Goal: Transaction & Acquisition: Purchase product/service

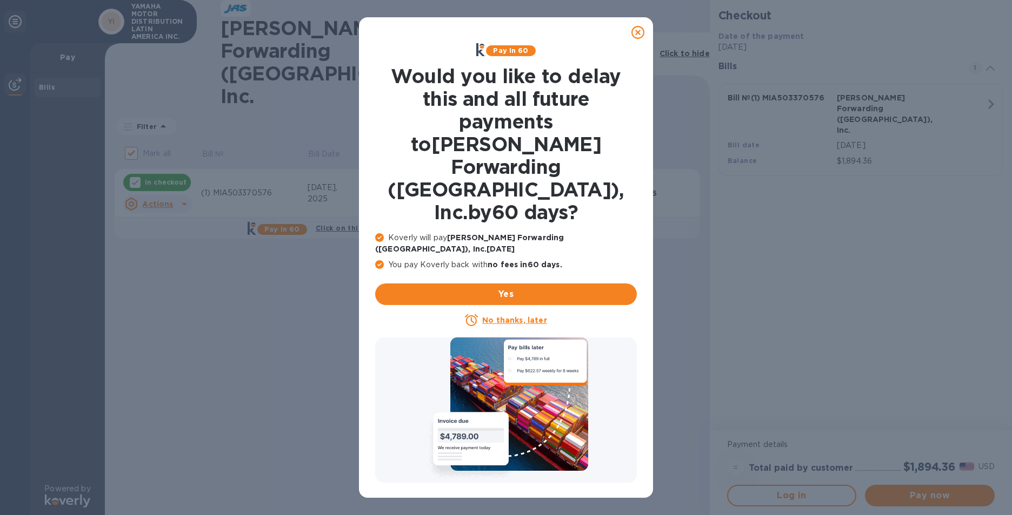
click at [510, 316] on u "No thanks, later" at bounding box center [514, 320] width 64 height 9
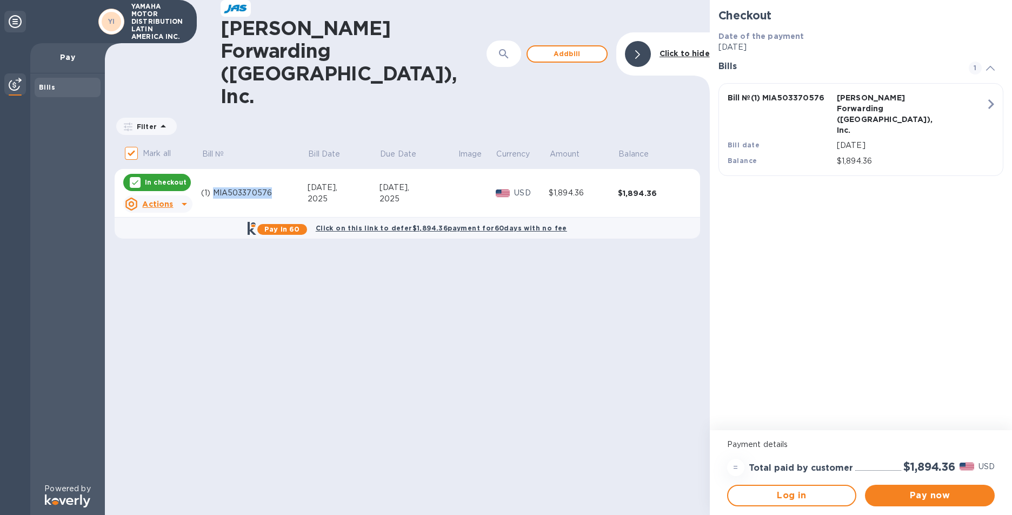
drag, startPoint x: 273, startPoint y: 130, endPoint x: 215, endPoint y: 130, distance: 58.4
click at [215, 187] on div "(1) MIA503370576" at bounding box center [254, 192] width 106 height 11
drag, startPoint x: 215, startPoint y: 130, endPoint x: 220, endPoint y: 129, distance: 5.4
copy div "MIA503370576"
click at [310, 307] on div "[PERSON_NAME] Forwarding ([GEOGRAPHIC_DATA]), Inc. ​ Add [PERSON_NAME] to hide …" at bounding box center [407, 257] width 605 height 515
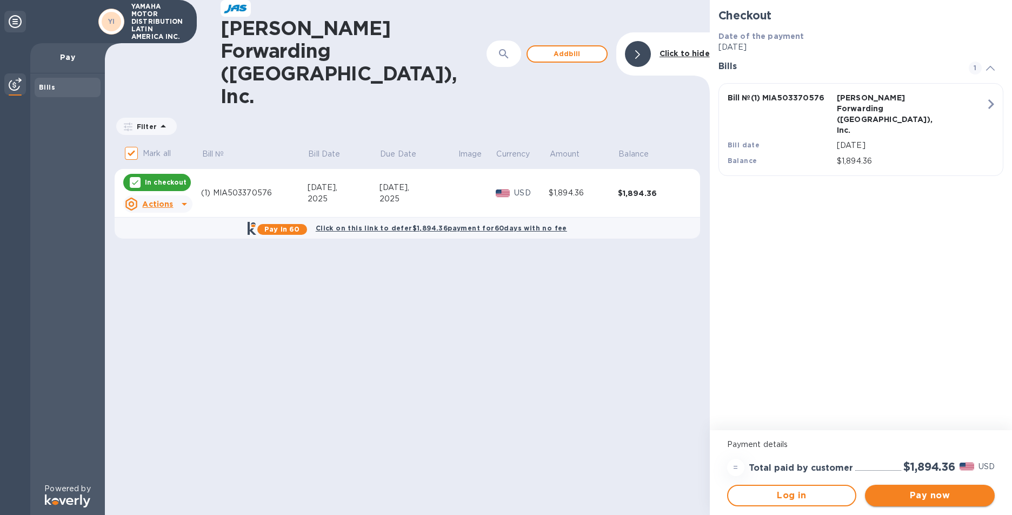
click at [957, 497] on span "Pay now" at bounding box center [929, 496] width 112 height 13
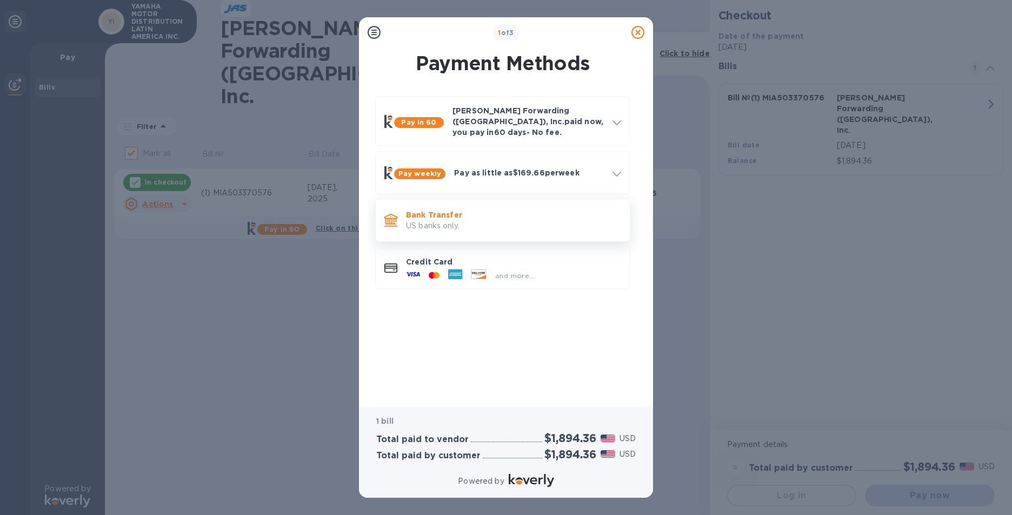
click at [436, 220] on p "US banks only." at bounding box center [513, 225] width 215 height 11
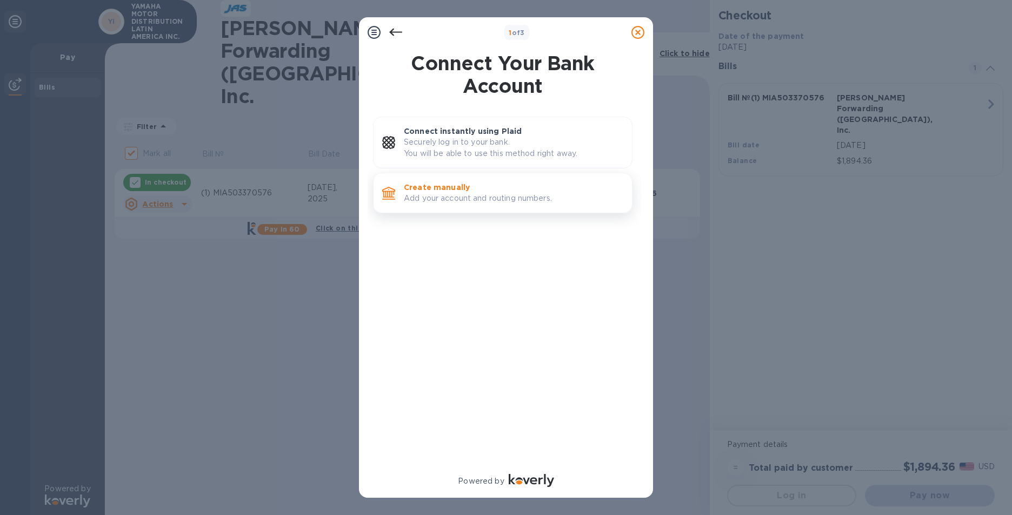
click at [447, 193] on p "Add your account and routing numbers." at bounding box center [513, 198] width 219 height 11
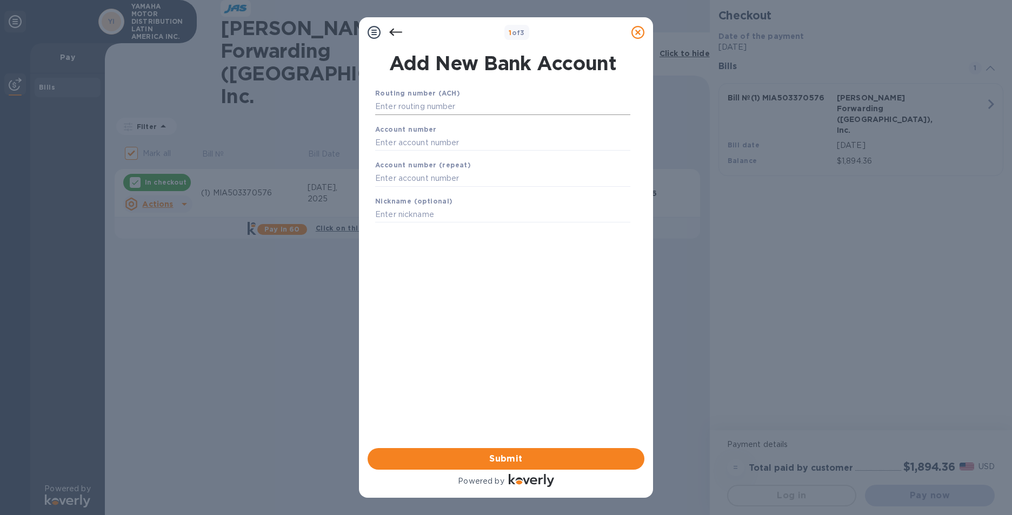
click at [436, 106] on input "text" at bounding box center [502, 107] width 255 height 16
type input "266086554"
click at [438, 158] on input "text" at bounding box center [502, 156] width 255 height 16
click at [438, 158] on input "3200608700" at bounding box center [502, 156] width 255 height 16
type input "3200608700"
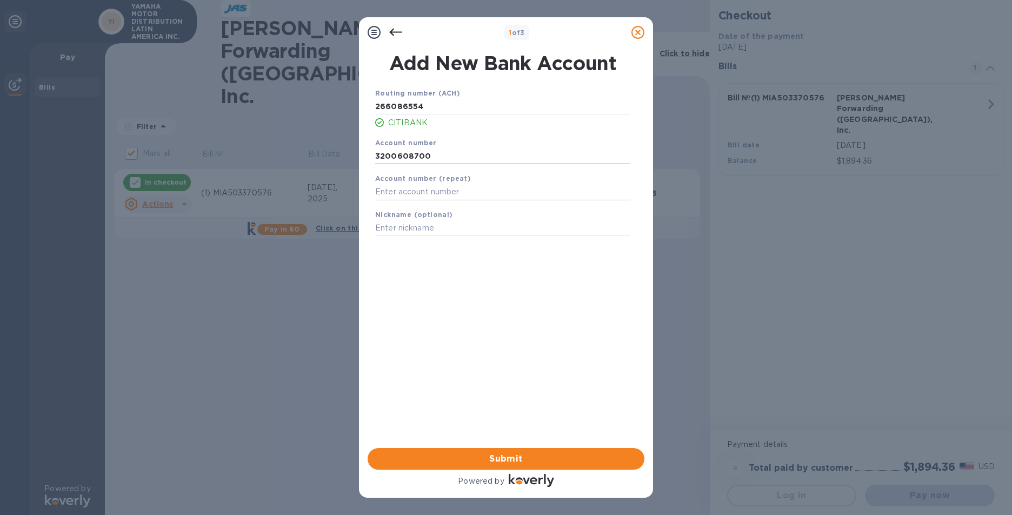
click at [438, 190] on input "text" at bounding box center [502, 192] width 255 height 16
type input "3200608700"
click at [466, 227] on input "text" at bounding box center [502, 228] width 255 height 16
click at [505, 459] on span "Submit" at bounding box center [505, 459] width 259 height 13
